Goal: Task Accomplishment & Management: Manage account settings

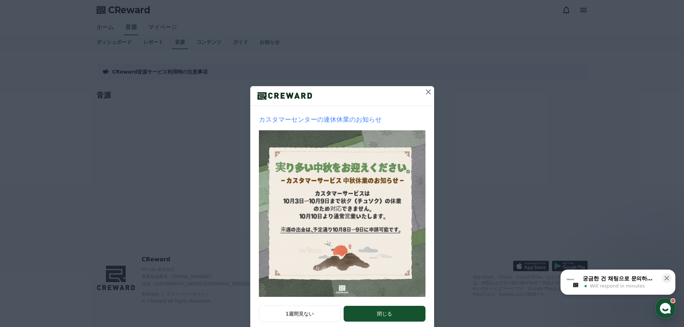
click at [428, 91] on icon at bounding box center [428, 92] width 9 height 9
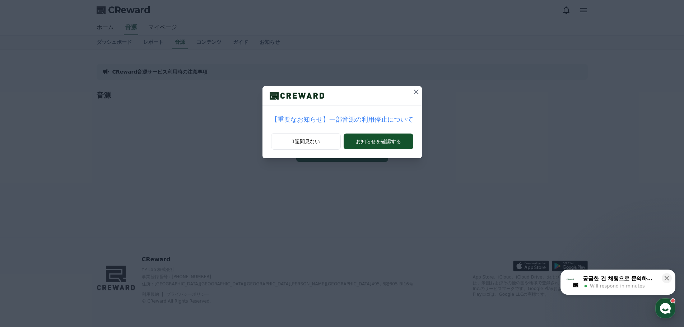
click at [414, 93] on icon at bounding box center [416, 91] width 5 height 5
click at [409, 91] on icon at bounding box center [413, 92] width 9 height 9
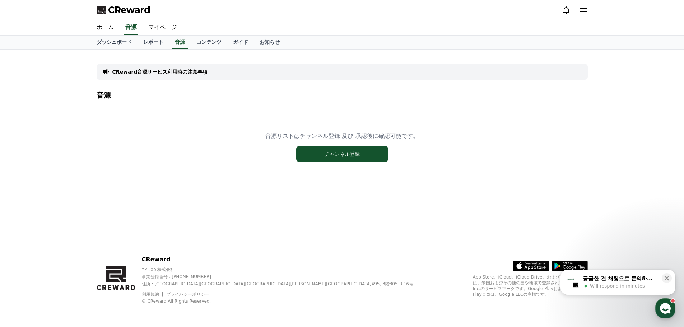
click at [570, 11] on icon at bounding box center [566, 10] width 9 height 9
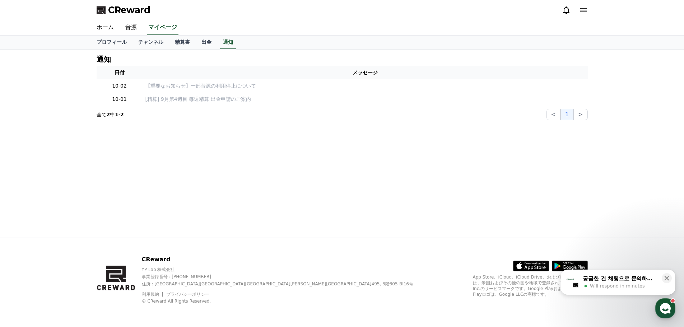
click at [580, 9] on icon at bounding box center [583, 10] width 9 height 9
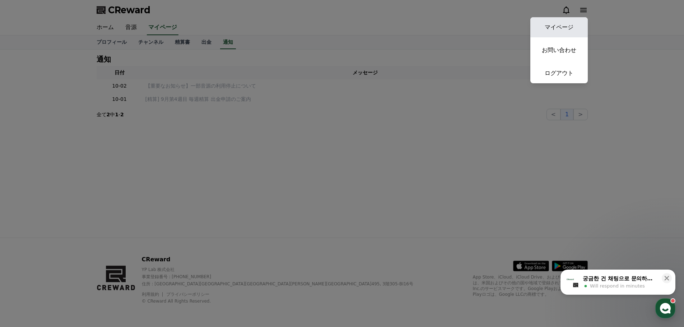
click at [570, 32] on link "マイページ" at bounding box center [559, 27] width 57 height 20
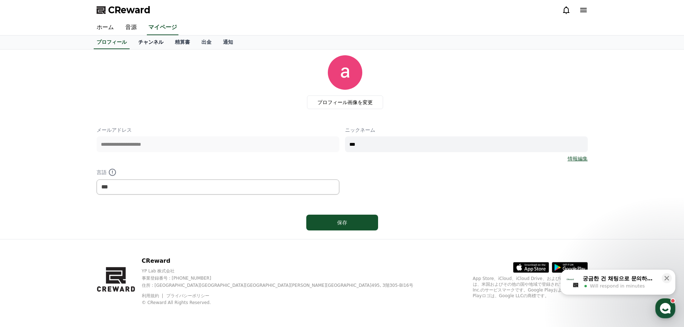
click at [133, 47] on link "チャンネル" at bounding box center [151, 43] width 37 height 14
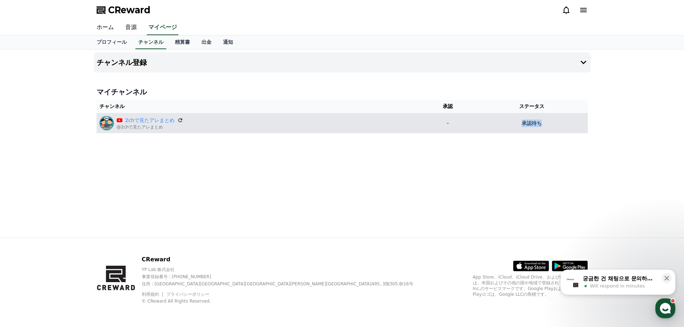
drag, startPoint x: 523, startPoint y: 126, endPoint x: 556, endPoint y: 125, distance: 32.7
click at [556, 125] on div "承認待ち" at bounding box center [532, 124] width 106 height 8
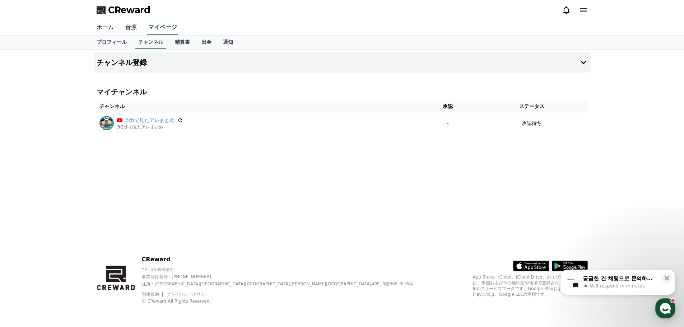
click at [528, 156] on div "チャンネル登録 マイチャンネル チャンネル 承認 ステータス 2chで見たアレまとめ @2chで見たアレまとめ - 承認待ち" at bounding box center [342, 144] width 503 height 188
click at [171, 45] on link "精算書" at bounding box center [182, 43] width 27 height 14
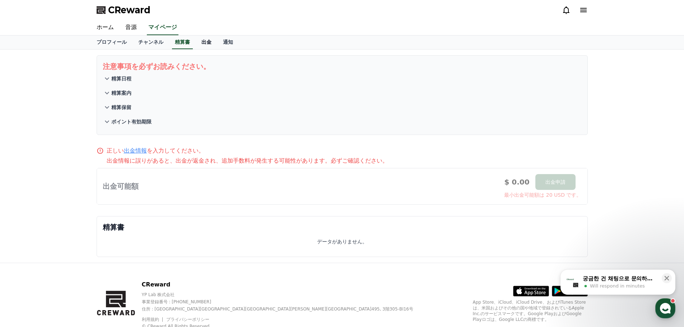
click at [198, 43] on link "出金" at bounding box center [207, 43] width 22 height 14
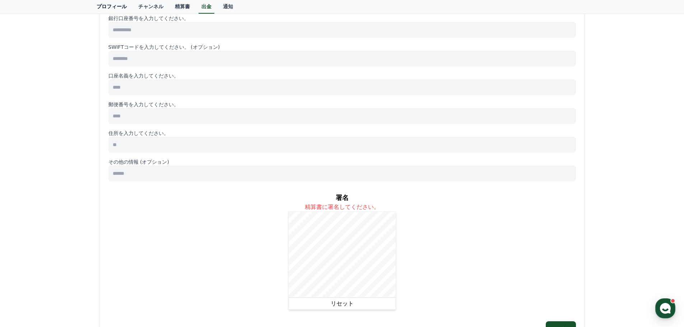
scroll to position [99, 0]
